Goal: Transaction & Acquisition: Download file/media

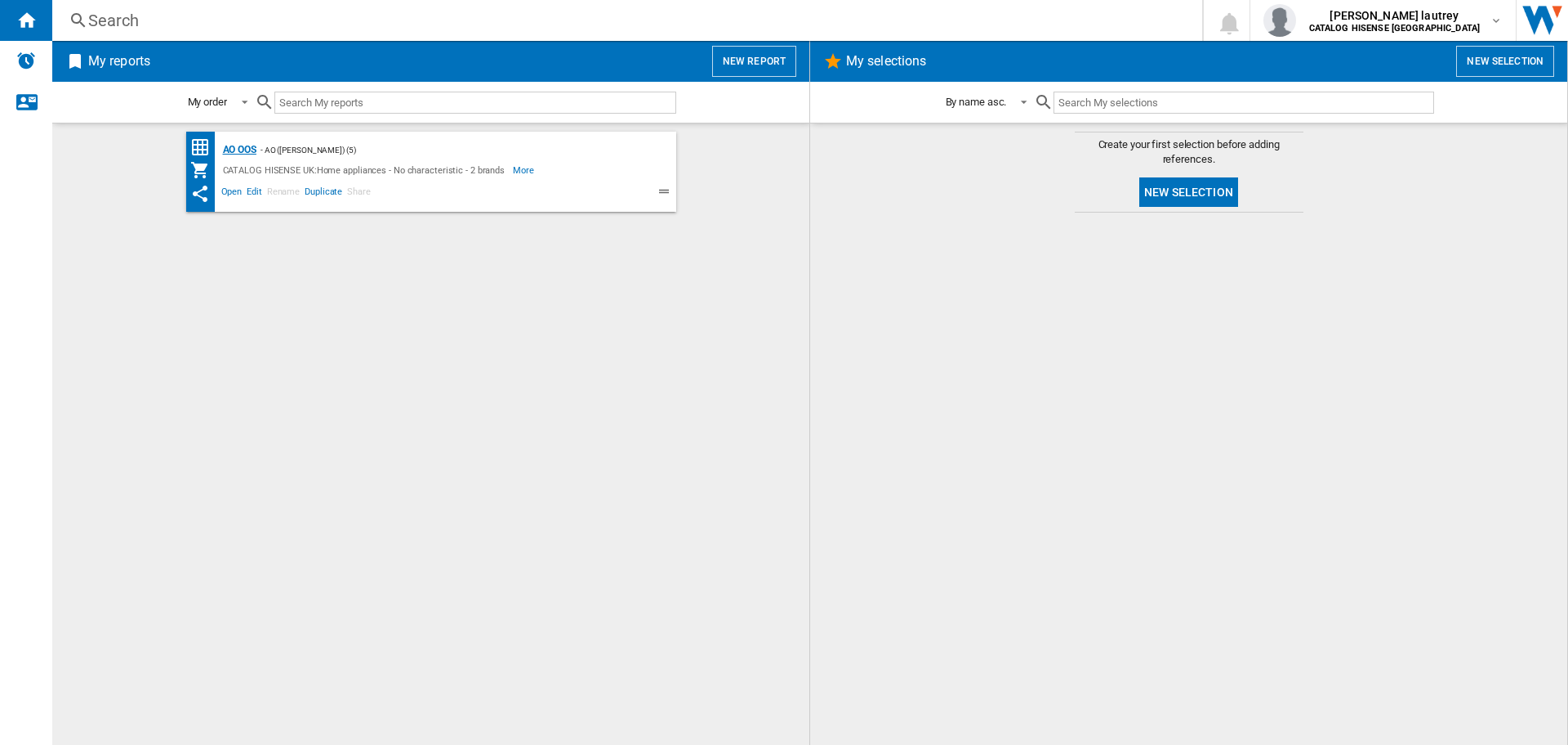
click at [236, 140] on div "AO OOS" at bounding box center [238, 149] width 38 height 20
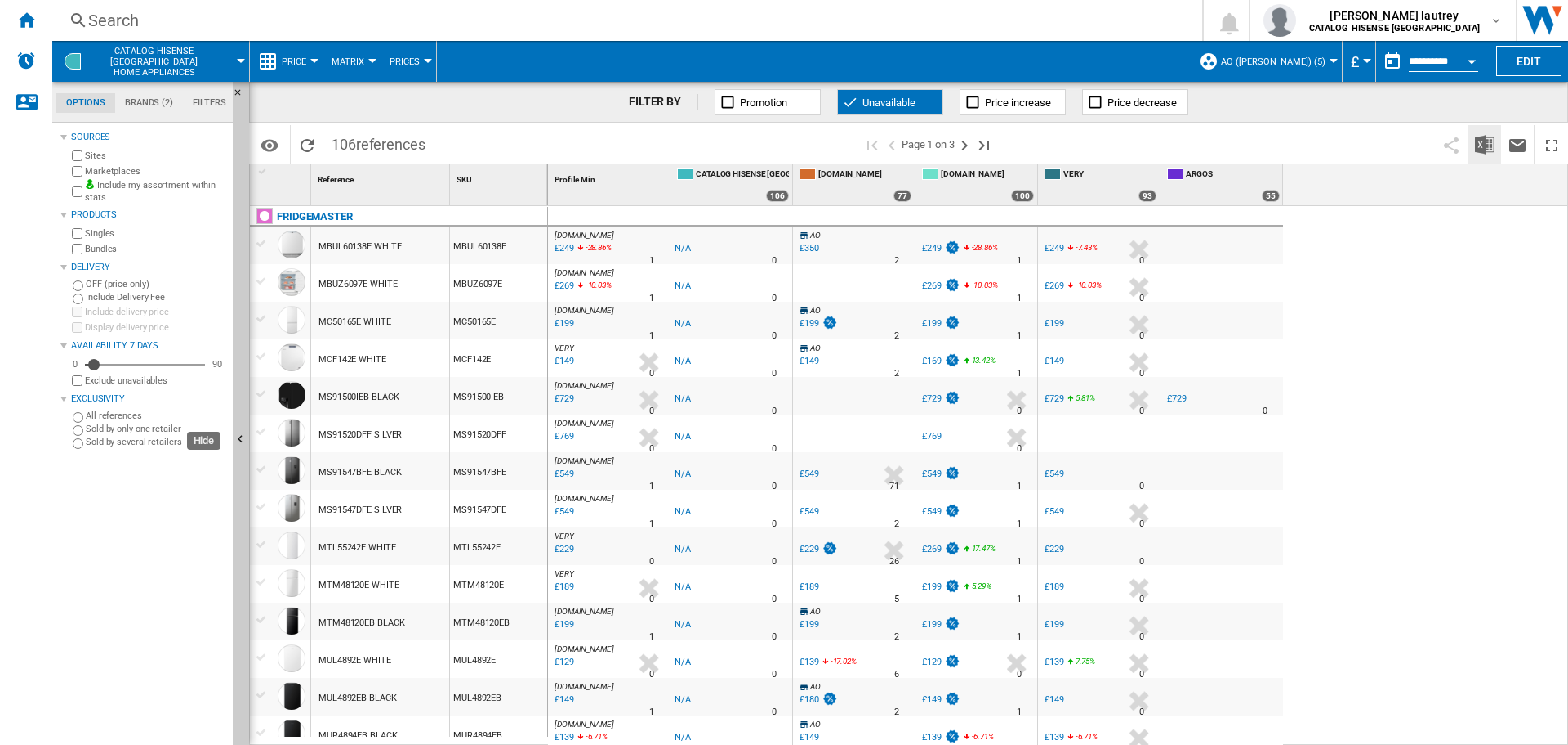
click at [1485, 146] on img "Download in Excel" at bounding box center [1485, 145] width 19 height 19
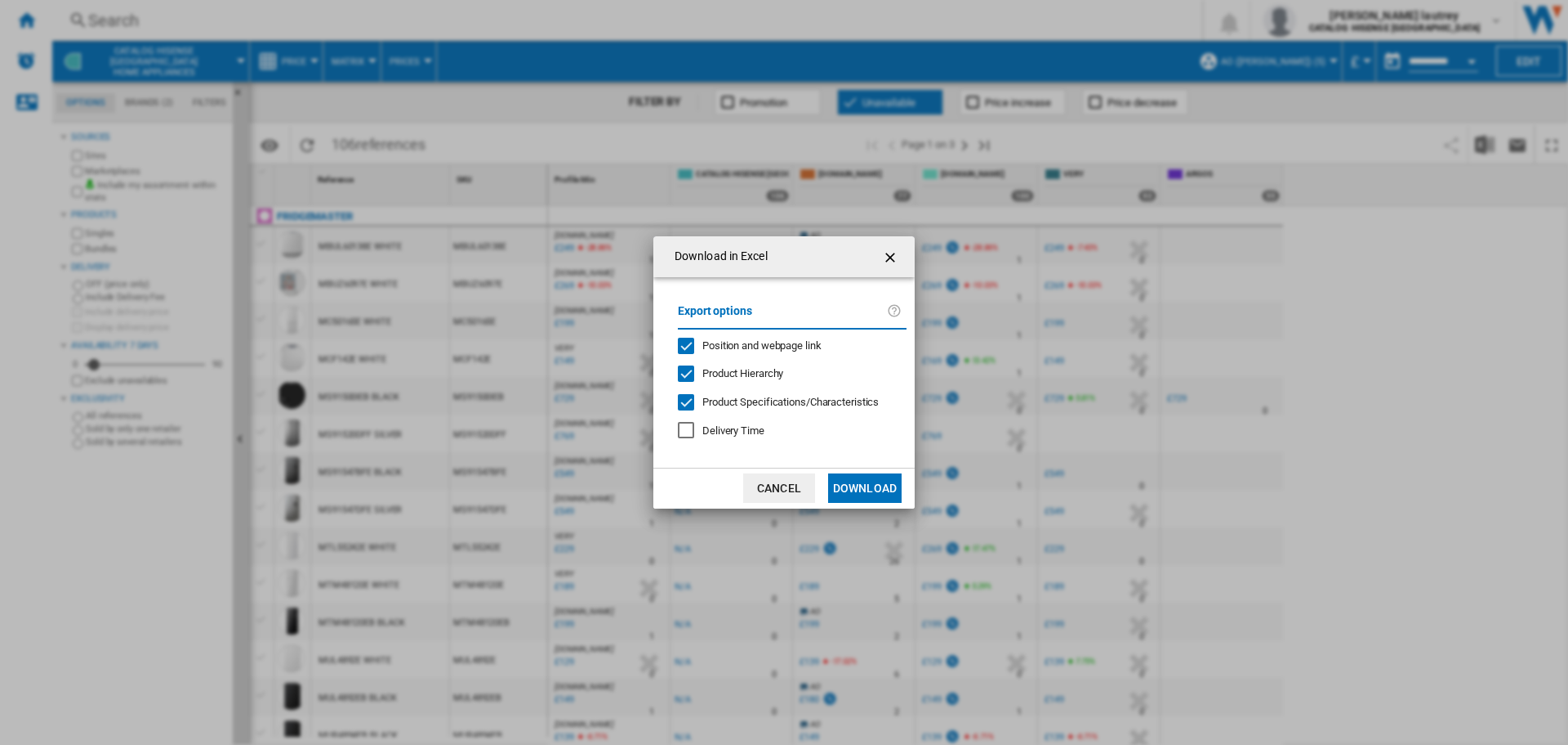
click at [685, 354] on div "Position and webpage link" at bounding box center [686, 346] width 17 height 17
click at [683, 365] on div "Product Hierarchy" at bounding box center [686, 373] width 17 height 17
click at [690, 408] on div at bounding box center [686, 402] width 17 height 17
click at [886, 480] on button "Download" at bounding box center [866, 488] width 74 height 30
